Goal: Task Accomplishment & Management: Manage account settings

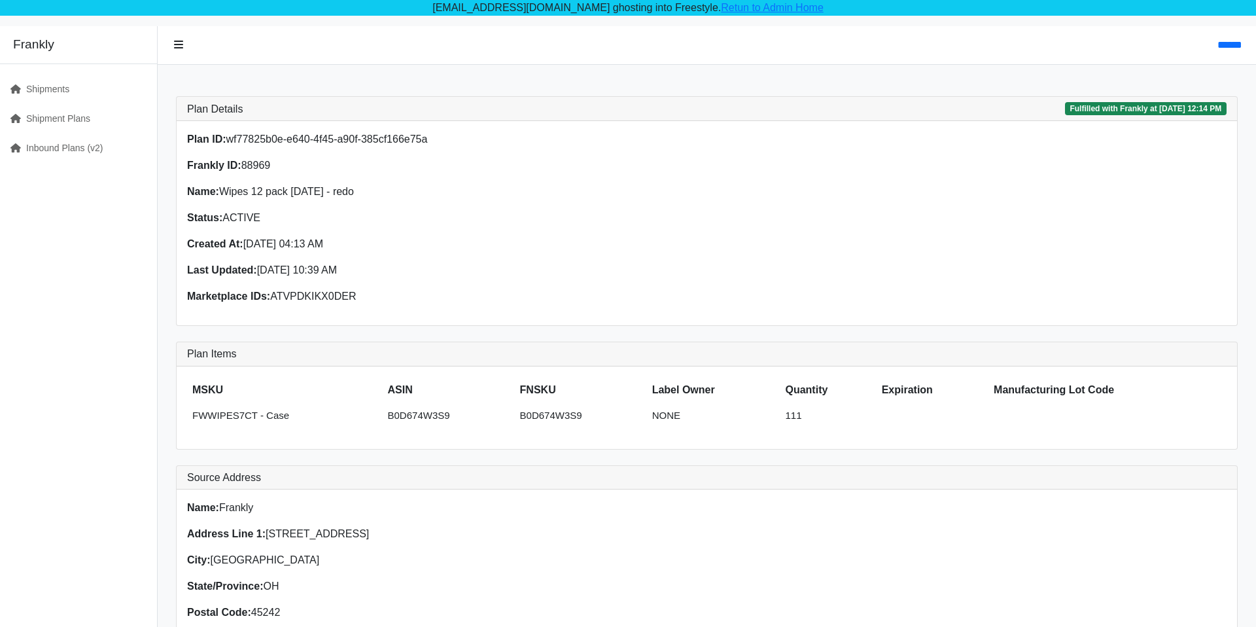
drag, startPoint x: 243, startPoint y: 165, endPoint x: 298, endPoint y: 165, distance: 54.9
click at [298, 165] on p "Frankly ID: 88969" at bounding box center [443, 166] width 512 height 16
copy p "88969"
click at [788, 10] on link "Retun to Admin Home" at bounding box center [772, 7] width 103 height 11
drag, startPoint x: 228, startPoint y: 140, endPoint x: 433, endPoint y: 143, distance: 205.4
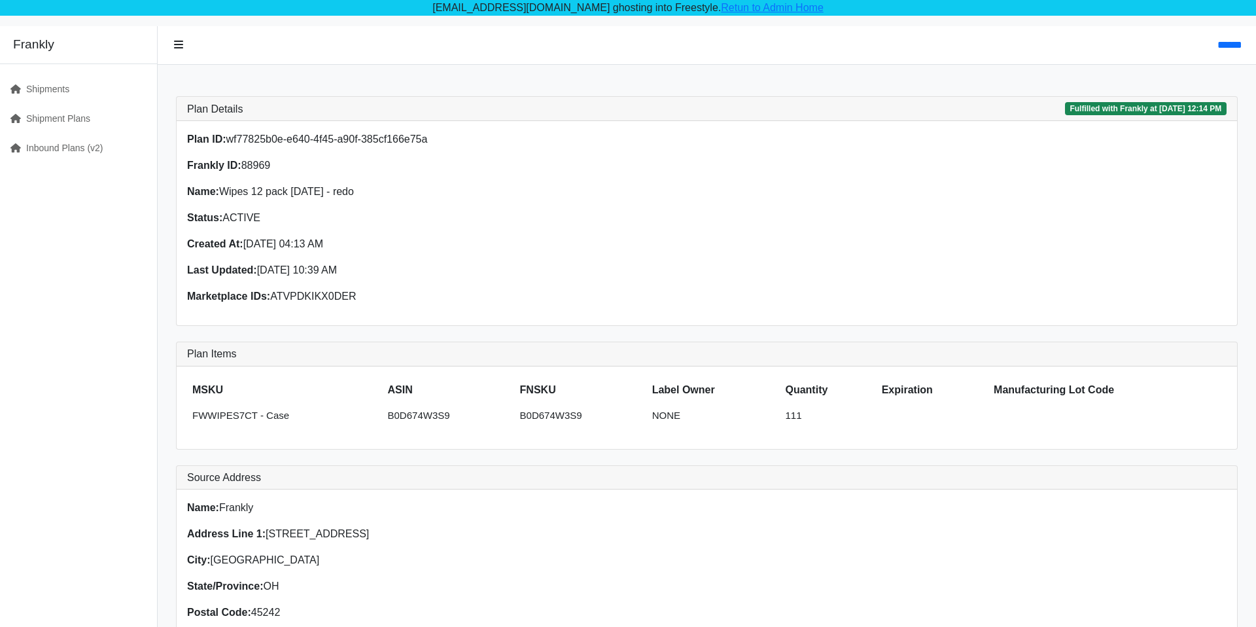
click at [433, 143] on p "Plan ID: wf77825b0e-e640-4f45-a90f-385cf166e75a" at bounding box center [443, 139] width 512 height 16
copy p "wf77825b0e-e640-4f45-a90f-385cf166e75a"
click at [721, 7] on link "Retun to Admin Home" at bounding box center [772, 7] width 103 height 11
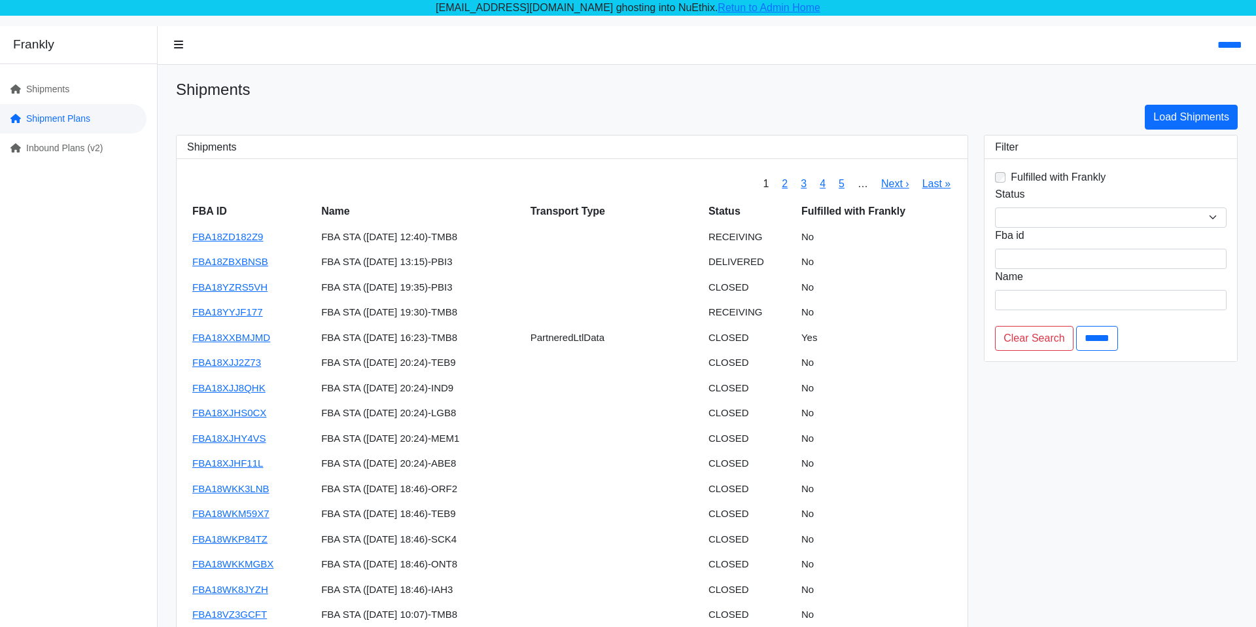
click at [106, 110] on link "Shipment Plans" at bounding box center [73, 118] width 147 height 29
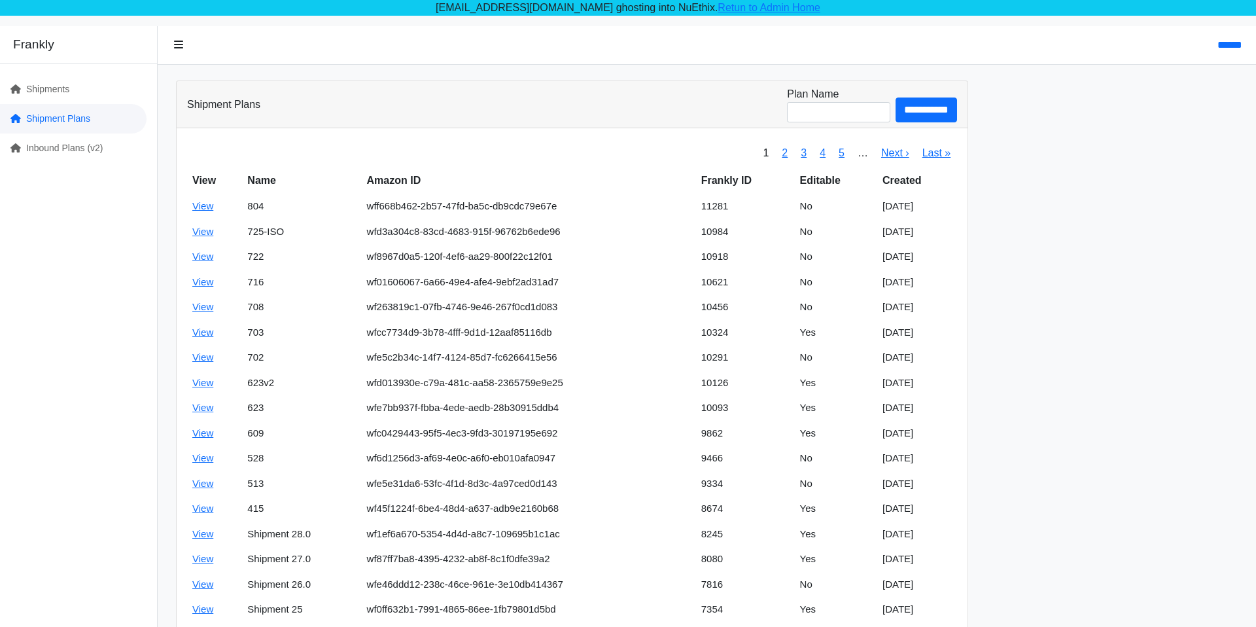
click at [35, 124] on link "Shipment Plans" at bounding box center [73, 118] width 147 height 29
click at [37, 141] on link "Inbound Plans (v2)" at bounding box center [73, 147] width 147 height 29
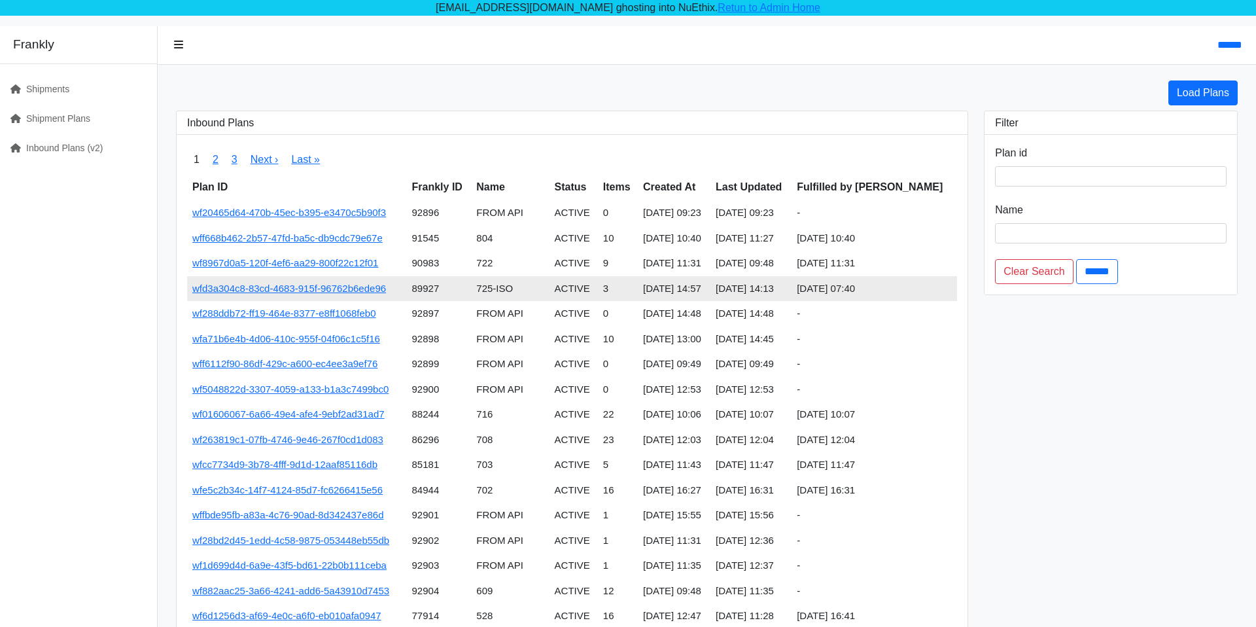
scroll to position [16, 0]
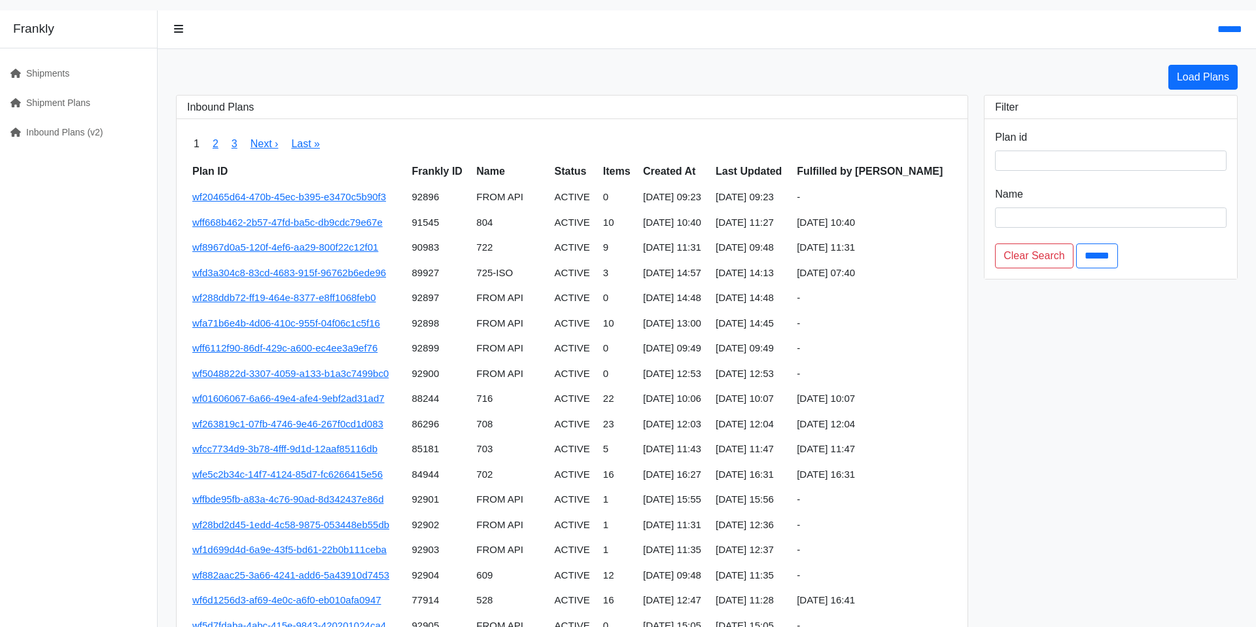
click at [617, 157] on nav "1 2 3 Next › Last »" at bounding box center [572, 143] width 770 height 29
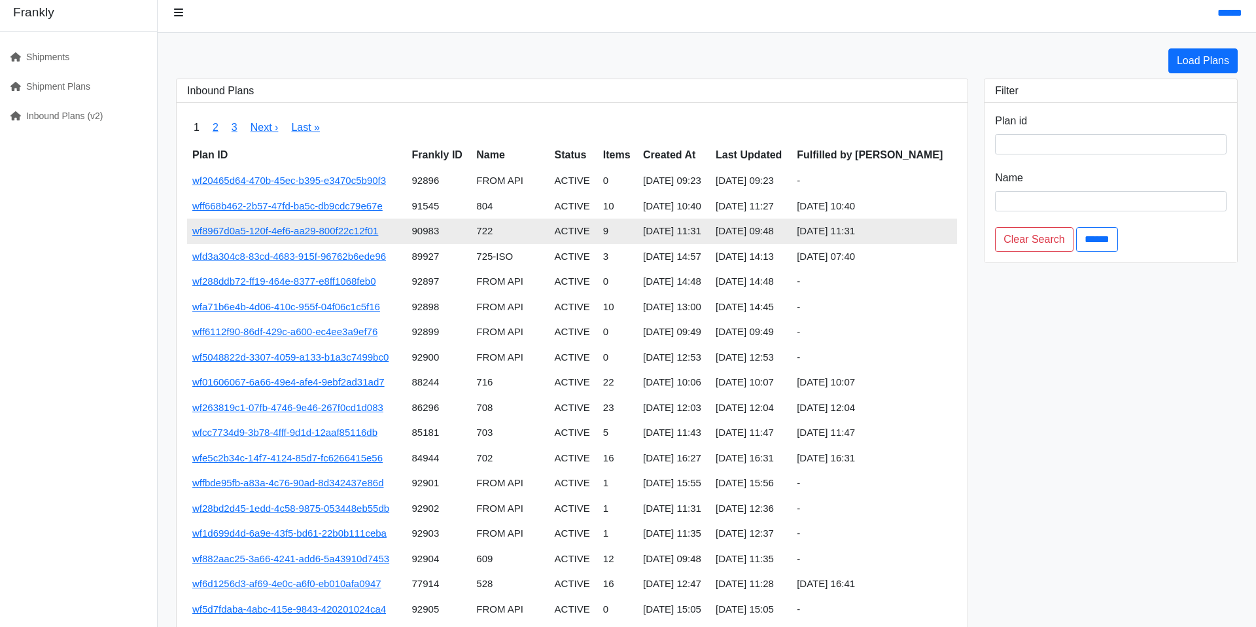
scroll to position [27, 0]
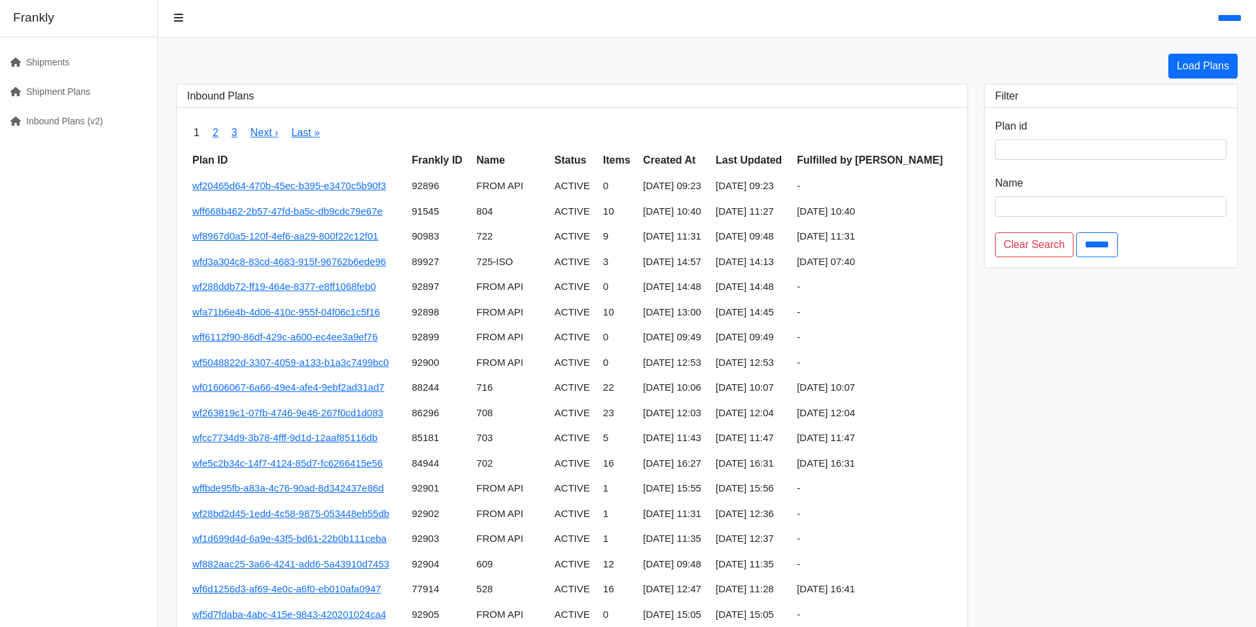
click at [127, 148] on div "Frankly Shipments Shipment Plans Inbound Plans (v2)" at bounding box center [79, 427] width 158 height 857
click at [127, 131] on link "Inbound Plans (v2)" at bounding box center [73, 121] width 147 height 29
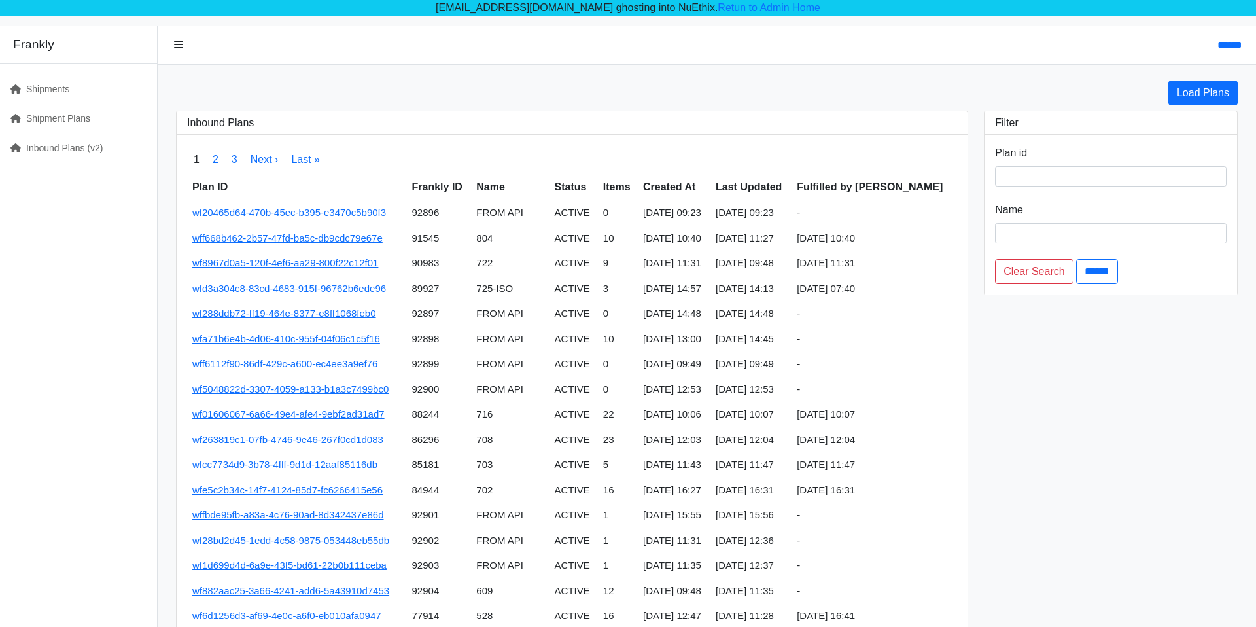
click at [120, 122] on link "Shipment Plans" at bounding box center [73, 118] width 147 height 29
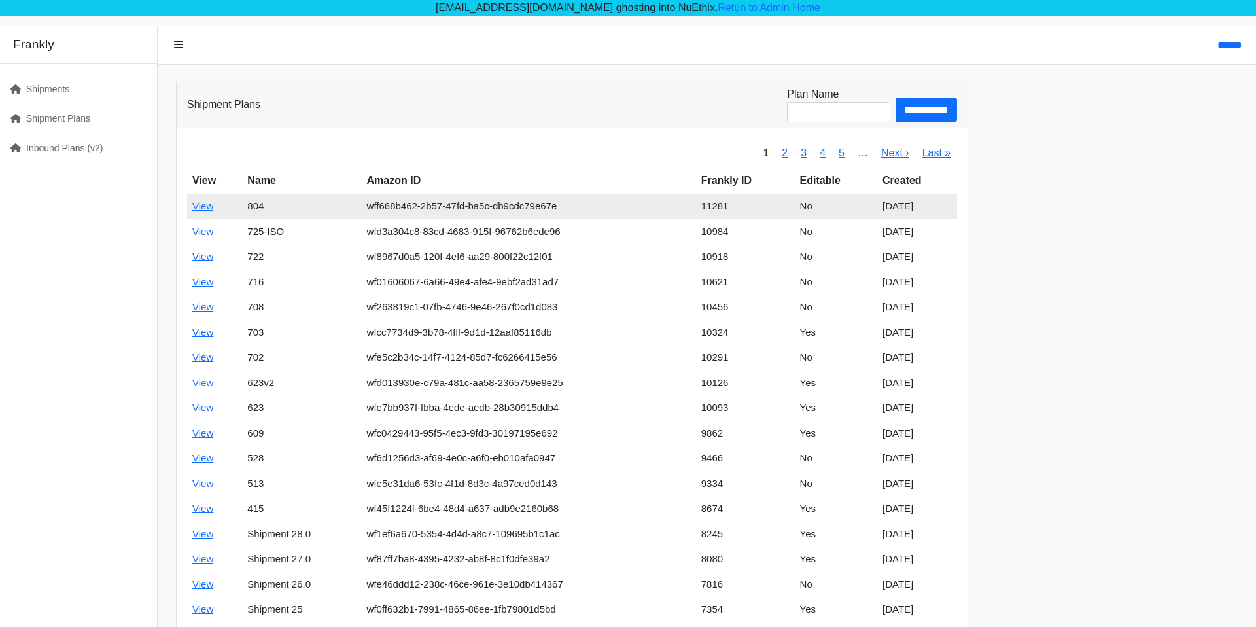
click at [438, 203] on td "wff668b462-2b57-47fd-ba5c-db9cdc79e67e" at bounding box center [529, 207] width 334 height 26
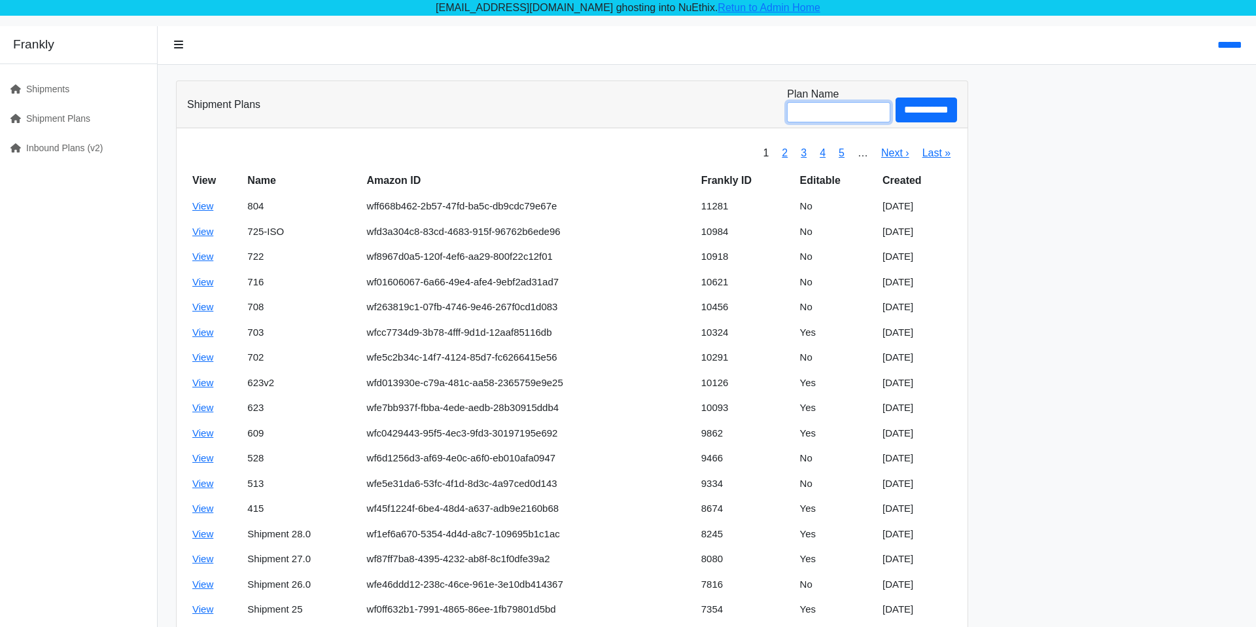
click at [806, 105] on input "Plan Name" at bounding box center [838, 112] width 103 height 20
paste input "**********"
type input "**********"
click at [895, 97] on input "**********" at bounding box center [925, 109] width 61 height 25
click at [124, 117] on link "Shipment Plans" at bounding box center [73, 118] width 147 height 29
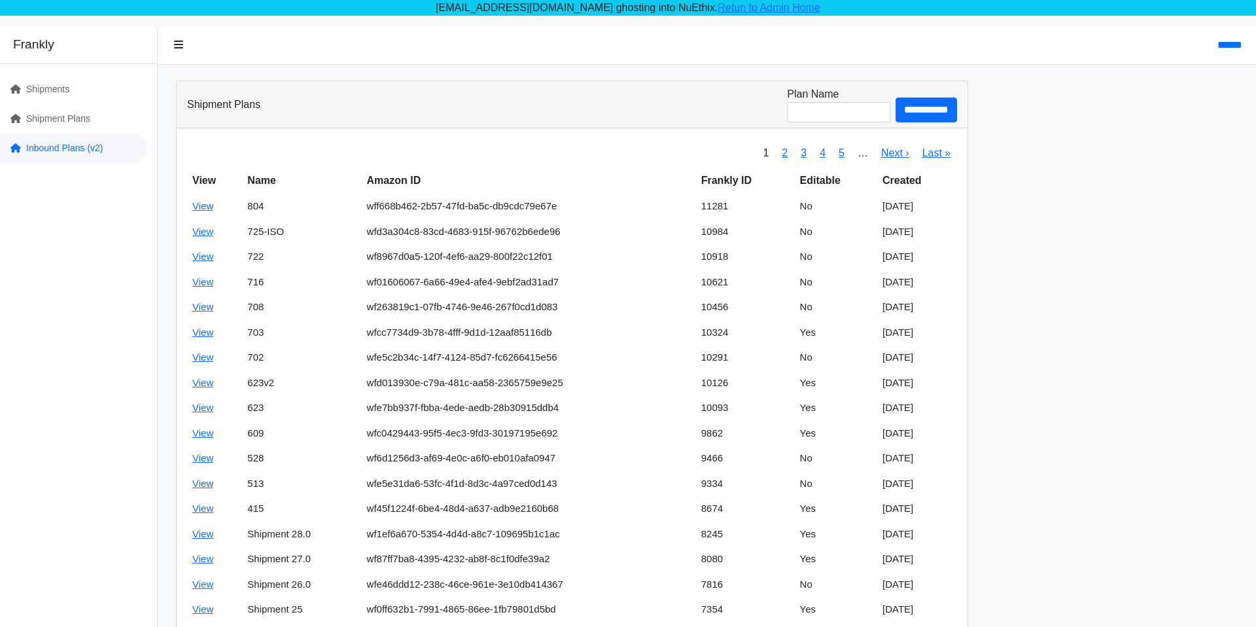
click at [94, 152] on link "Inbound Plans (v2)" at bounding box center [73, 147] width 147 height 29
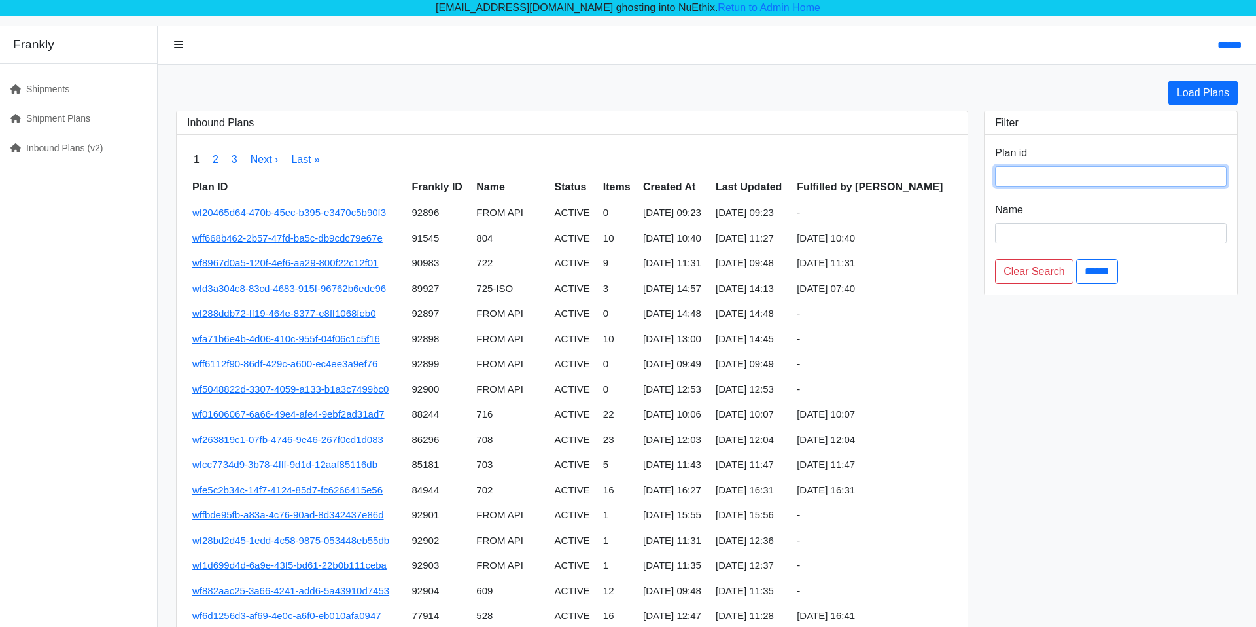
click at [1037, 168] on input "search" at bounding box center [1111, 176] width 232 height 20
paste input "**********"
type input "**********"
click at [1076, 259] on input "******" at bounding box center [1097, 271] width 42 height 25
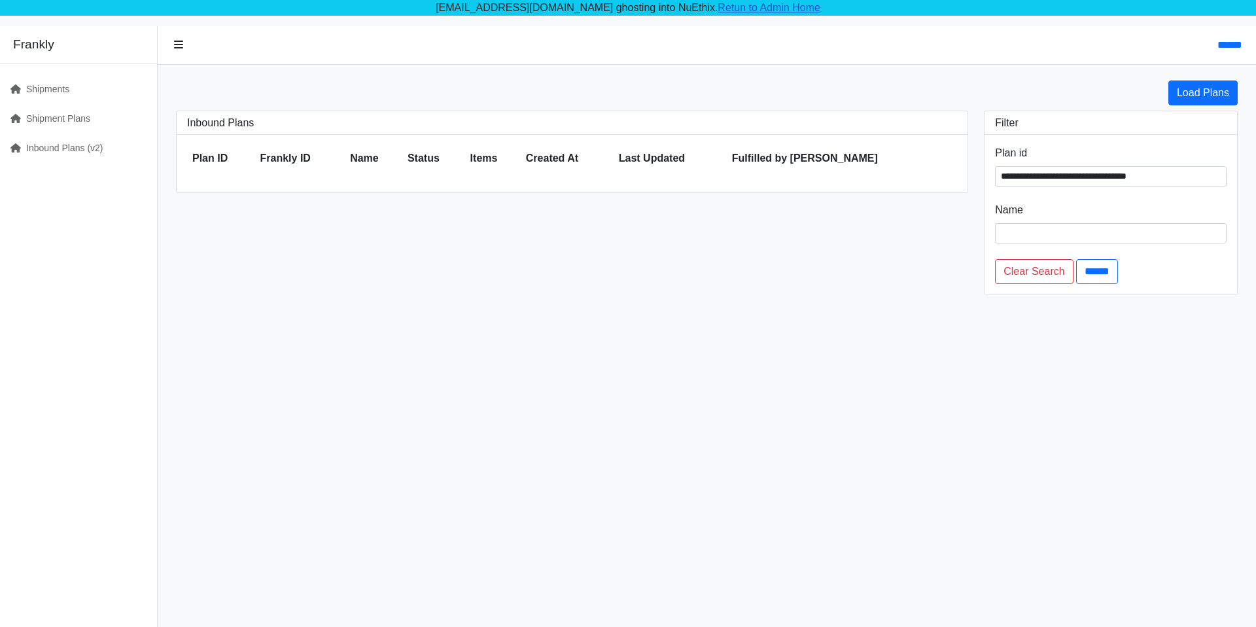
click at [754, 10] on link "Retun to Admin Home" at bounding box center [768, 7] width 103 height 11
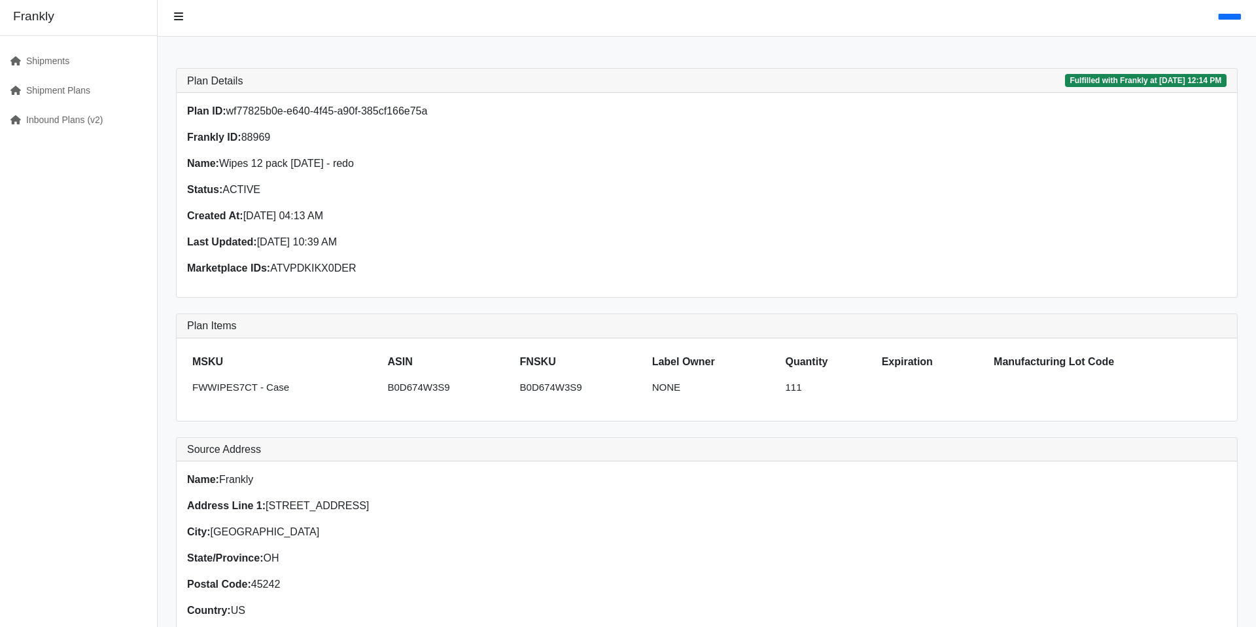
scroll to position [103, 0]
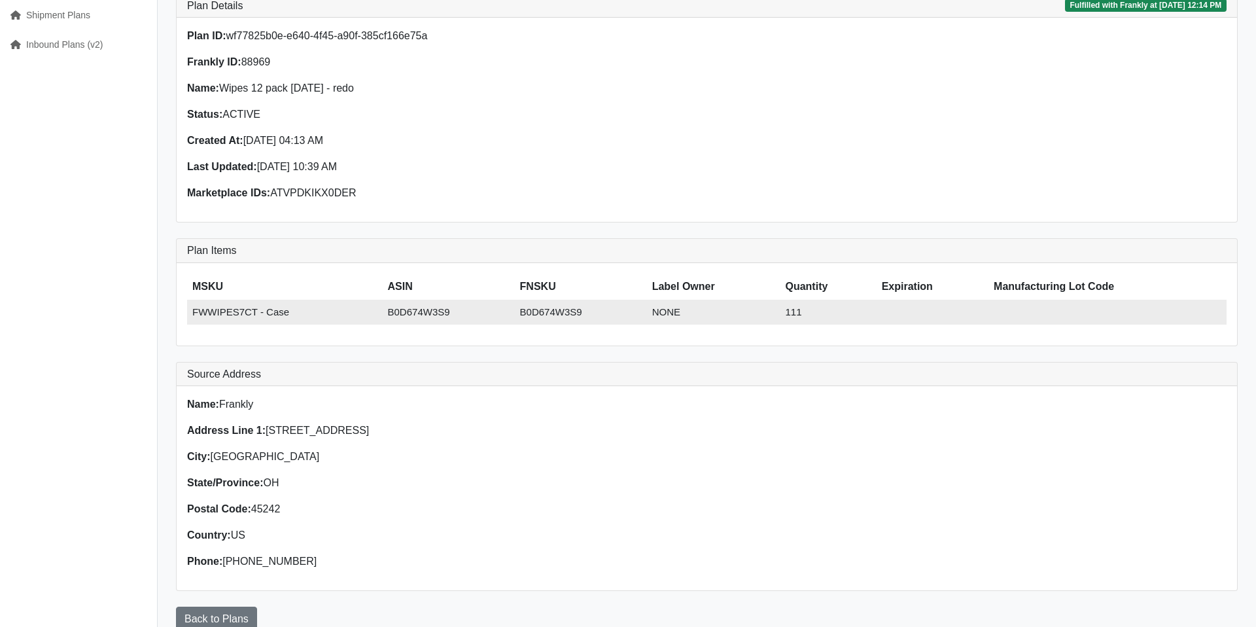
click at [228, 315] on td "FWWIPES7CT - Case" at bounding box center [285, 313] width 196 height 26
copy tr "FWWIPES7CT - Case"
click at [419, 313] on td "B0D674W3S9" at bounding box center [449, 313] width 132 height 26
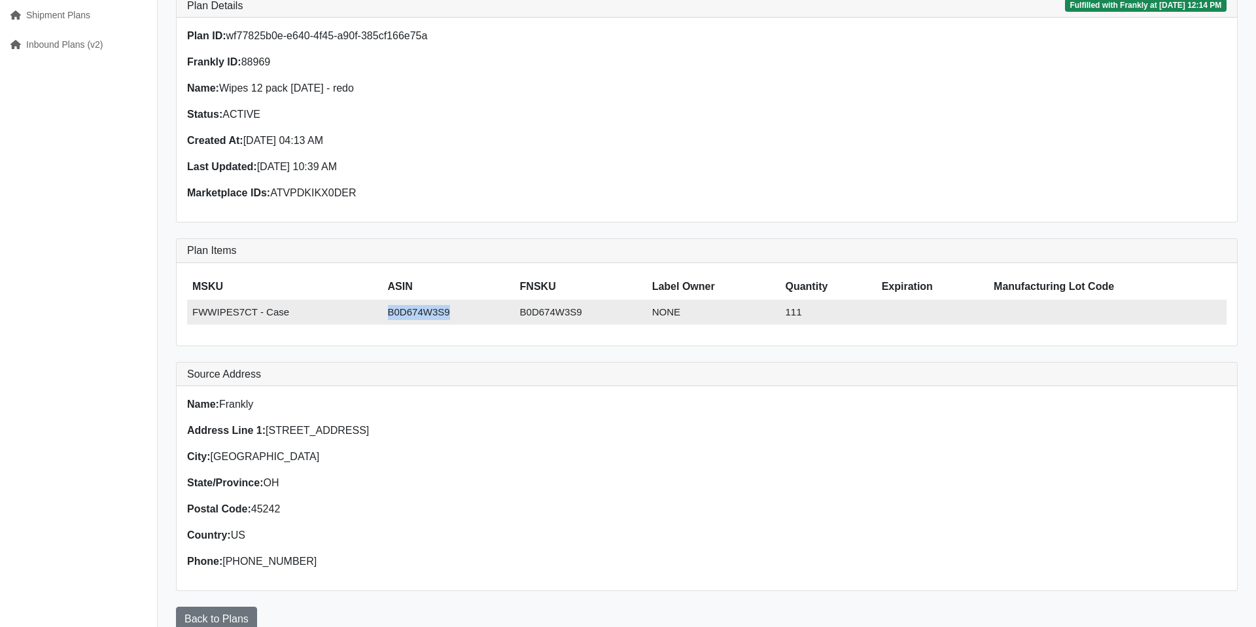
click at [419, 313] on td "B0D674W3S9" at bounding box center [449, 313] width 132 height 26
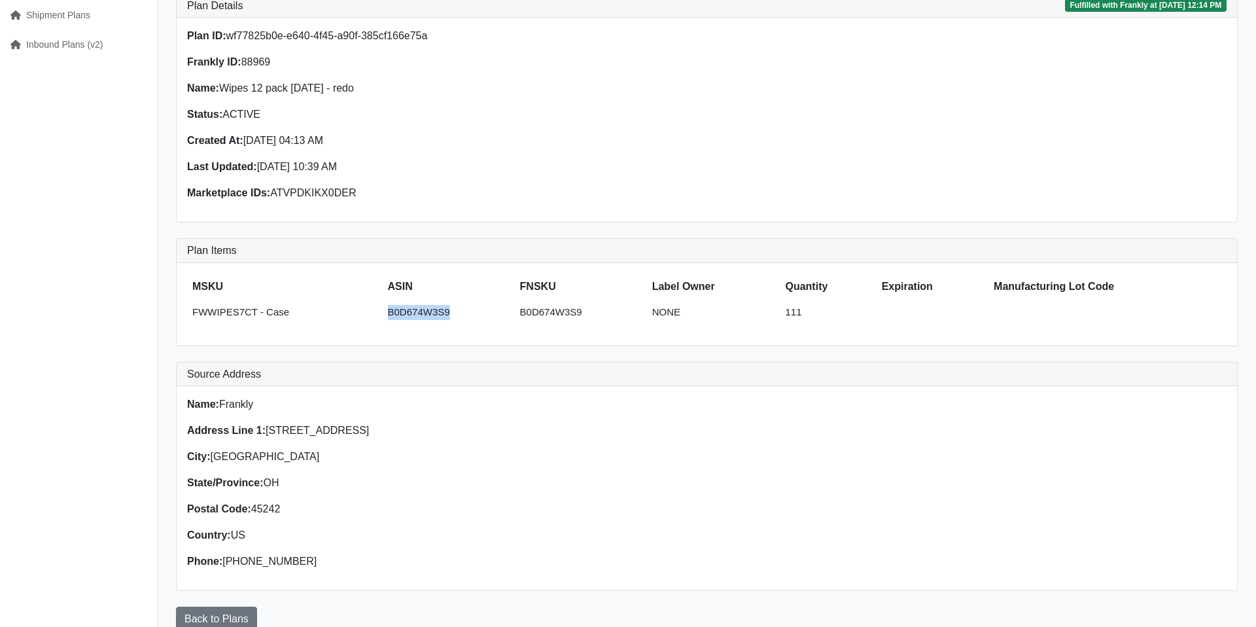
copy td "B0D674W3S9"
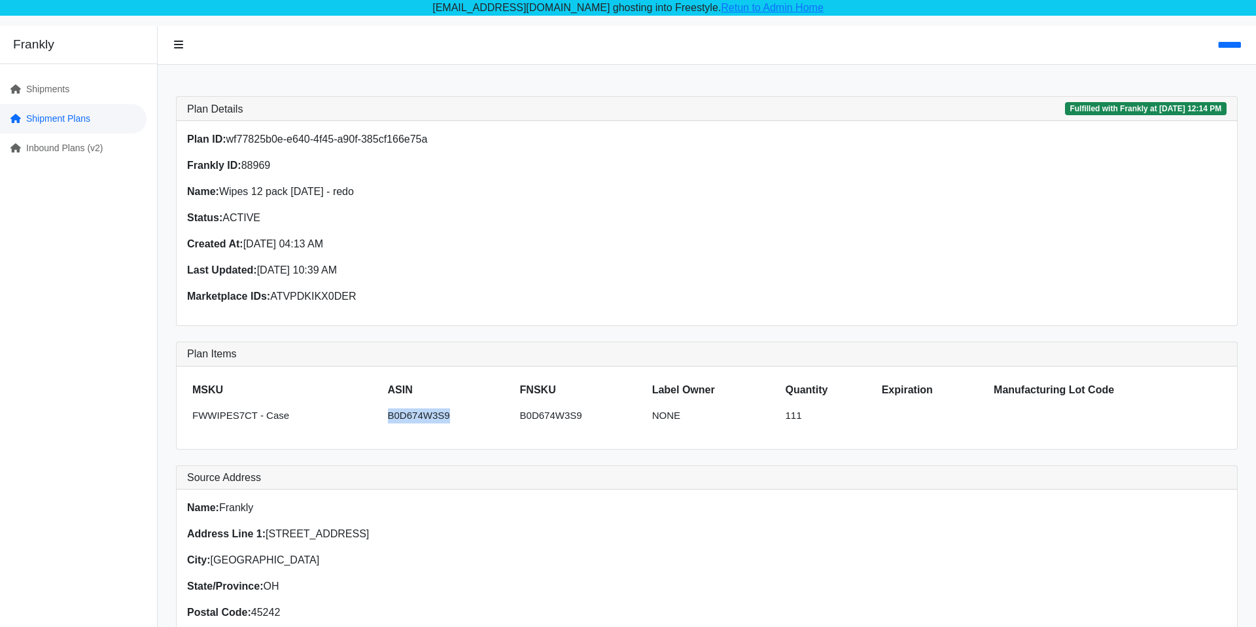
click at [98, 129] on link "Shipment Plans" at bounding box center [73, 118] width 147 height 29
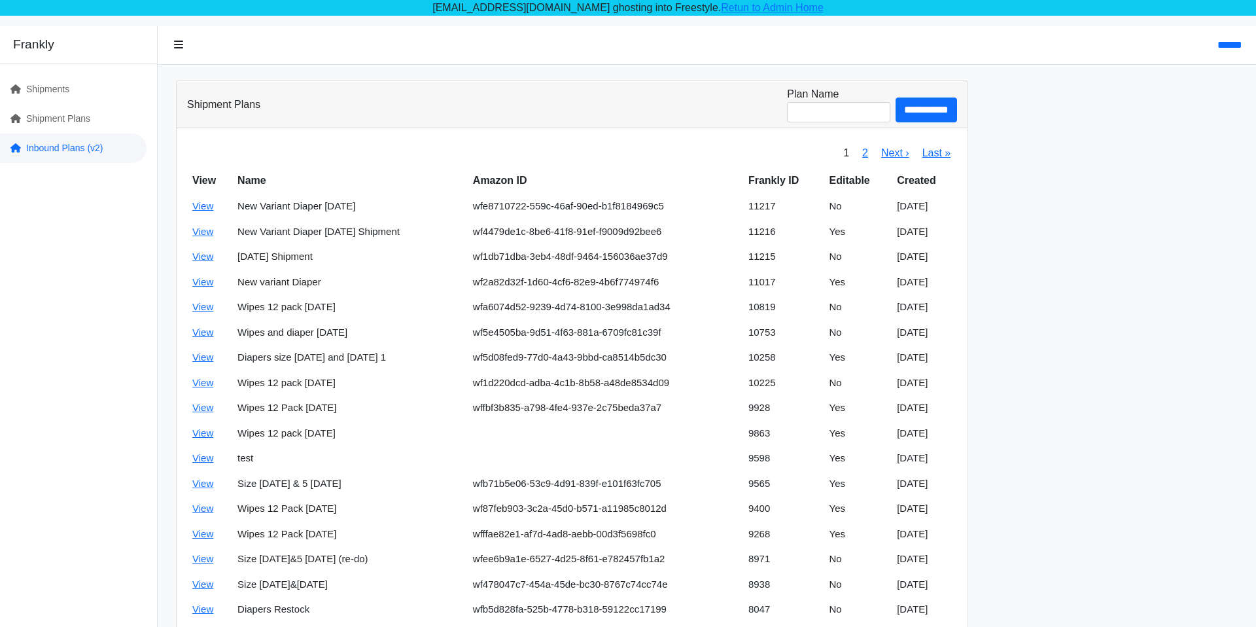
click at [23, 141] on link "Inbound Plans (v2)" at bounding box center [73, 147] width 147 height 29
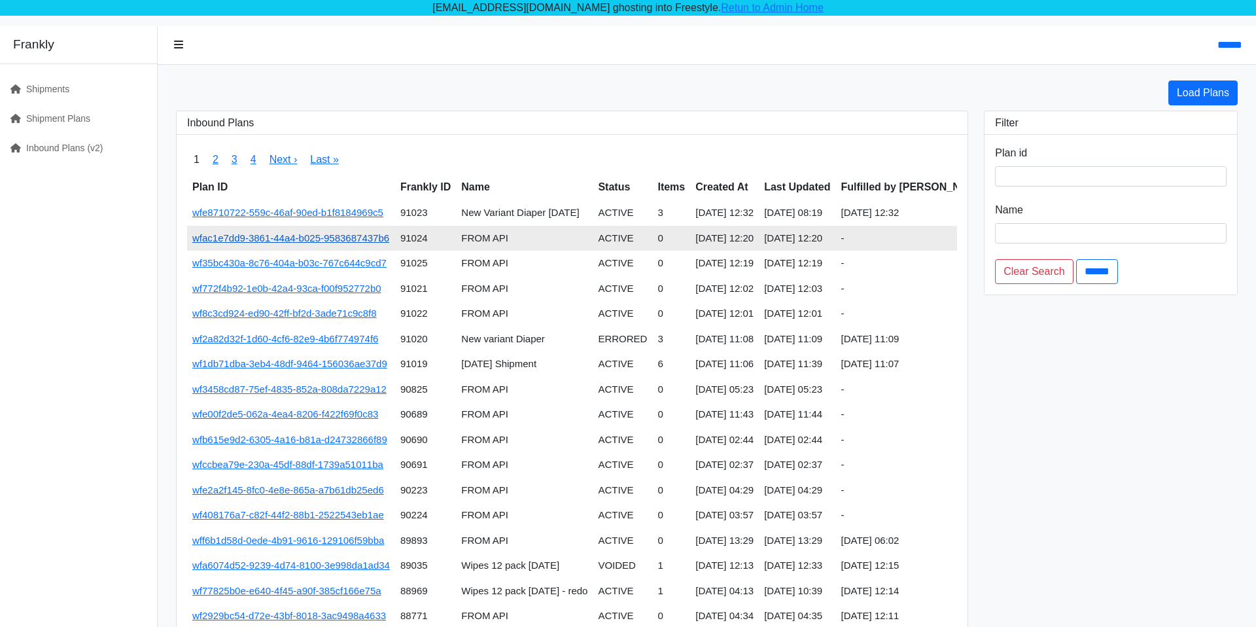
scroll to position [0, 17]
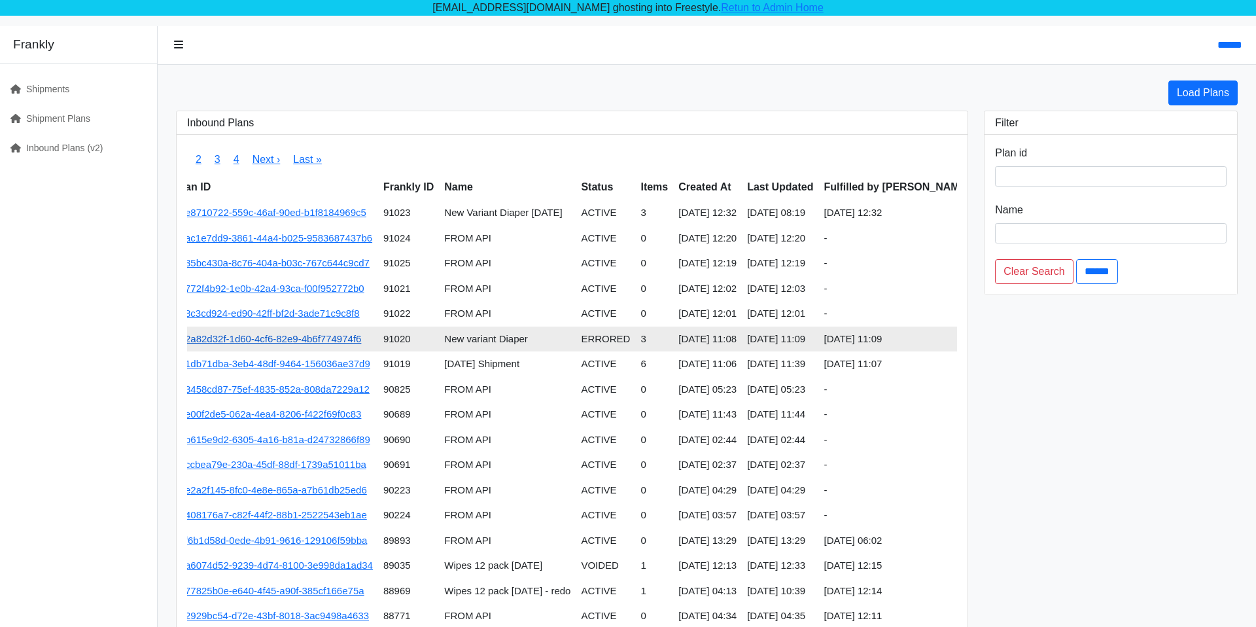
click at [314, 336] on link "wf2a82d32f-1d60-4cf6-82e9-4b6f774974f6" at bounding box center [268, 338] width 186 height 11
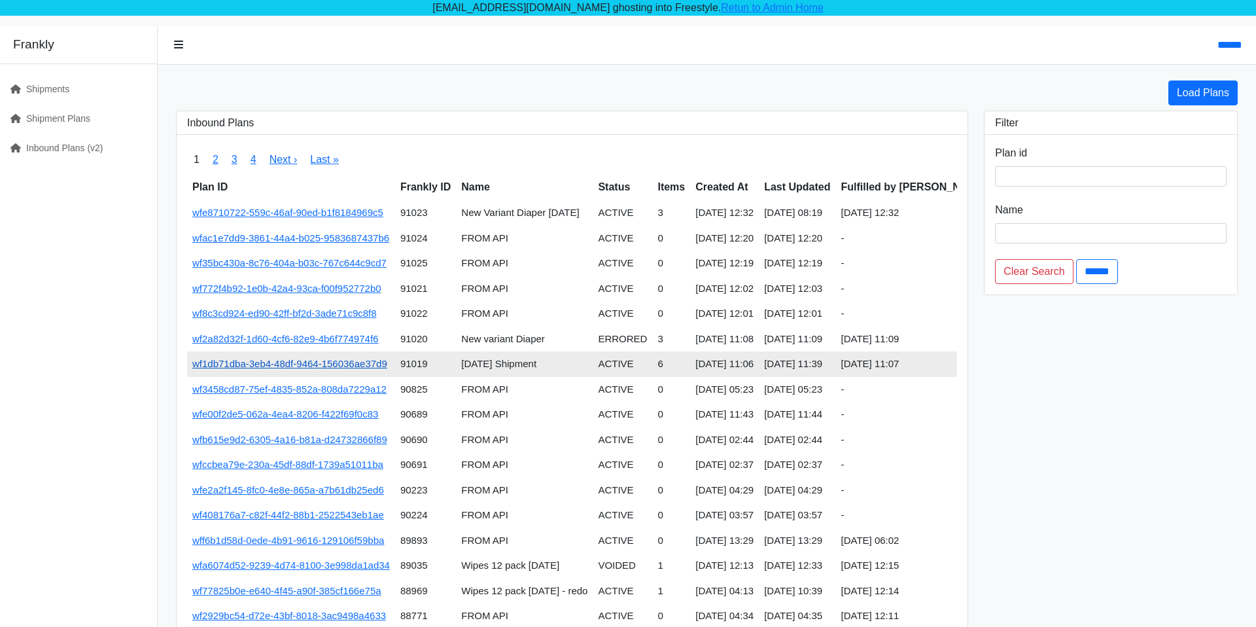
click at [210, 361] on link "wf1db71dba-3eb4-48df-9464-156036ae37d9" at bounding box center [289, 363] width 195 height 11
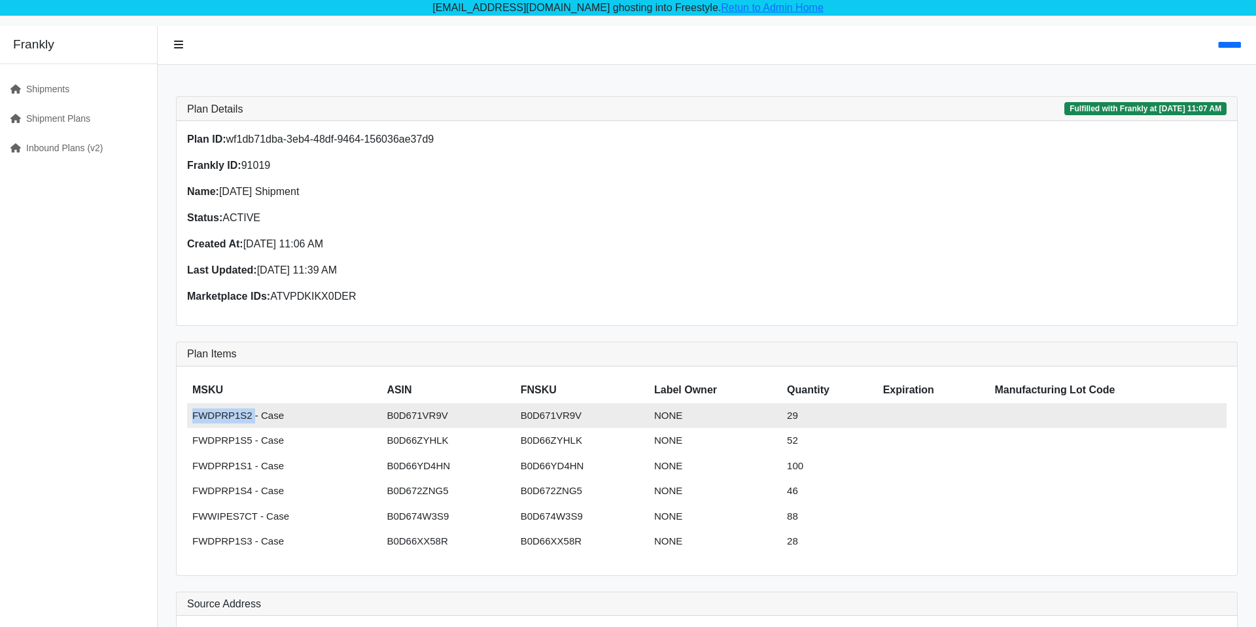
drag, startPoint x: 252, startPoint y: 418, endPoint x: 190, endPoint y: 417, distance: 62.1
click at [190, 417] on td "FWDPRP1S2 - Case" at bounding box center [284, 416] width 194 height 26
copy td "FWDPRP1S2"
click at [435, 420] on td "B0D671VR9V" at bounding box center [447, 416] width 133 height 26
click at [548, 417] on td "B0D671VR9V" at bounding box center [581, 416] width 133 height 26
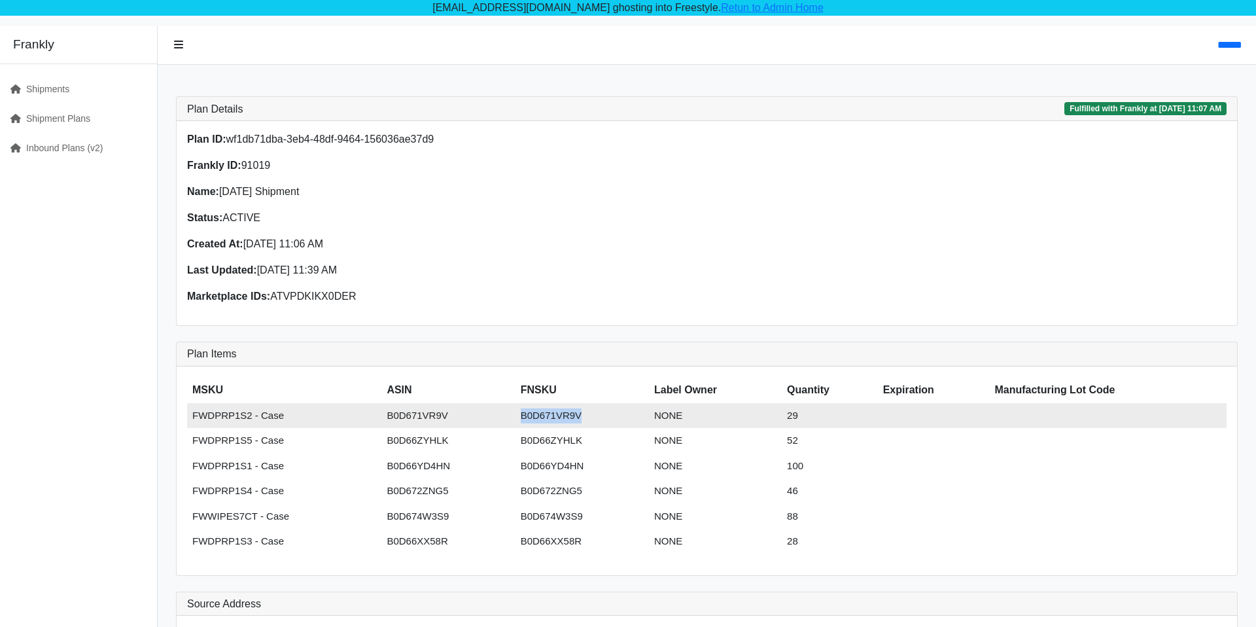
click at [548, 417] on td "B0D671VR9V" at bounding box center [581, 416] width 133 height 26
copy td "B0D671VR9V"
